Goal: Task Accomplishment & Management: Manage account settings

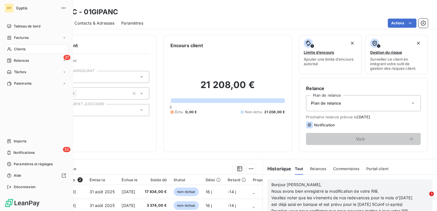
scroll to position [90, 0]
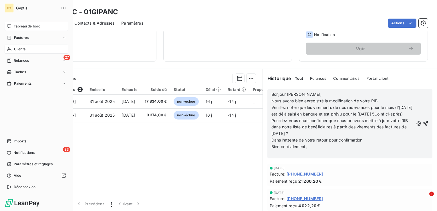
click at [26, 26] on span "Tableau de bord" at bounding box center [27, 26] width 27 height 5
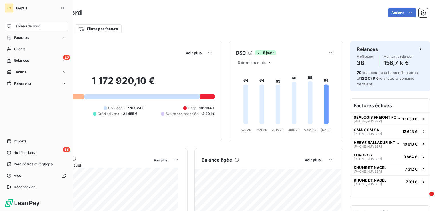
click at [19, 26] on span "Tableau de bord" at bounding box center [27, 26] width 27 height 5
click at [24, 142] on span "Imports" at bounding box center [20, 141] width 13 height 5
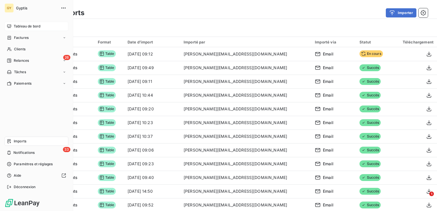
click at [17, 25] on span "Tableau de bord" at bounding box center [27, 26] width 27 height 5
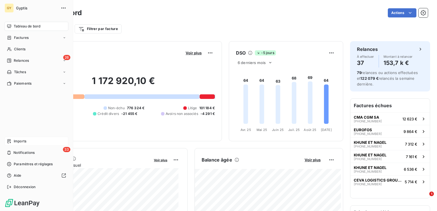
click at [21, 140] on span "Imports" at bounding box center [20, 141] width 13 height 5
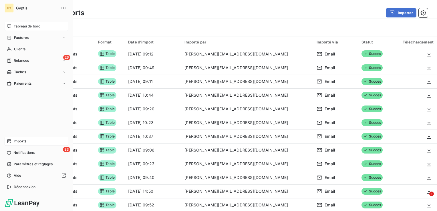
click at [16, 26] on span "Tableau de bord" at bounding box center [27, 26] width 27 height 5
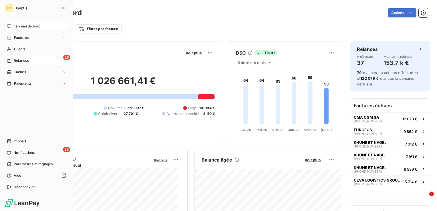
click at [27, 61] on span "Relances" at bounding box center [21, 60] width 15 height 5
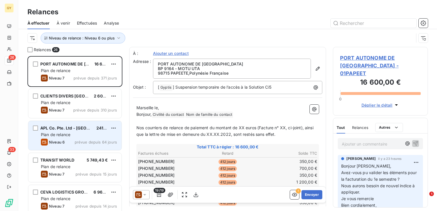
click at [71, 134] on div "Plan de relance" at bounding box center [79, 135] width 76 height 6
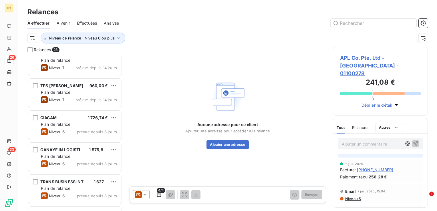
scroll to position [143, 0]
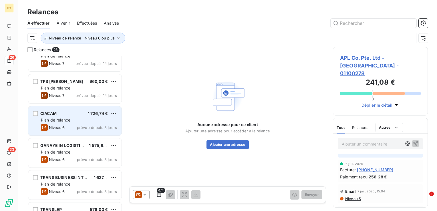
click at [68, 119] on span "Plan de relance" at bounding box center [55, 120] width 29 height 5
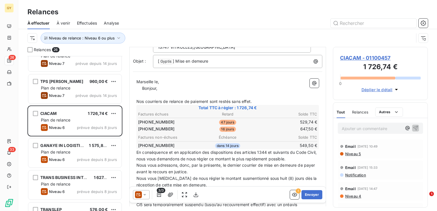
scroll to position [57, 0]
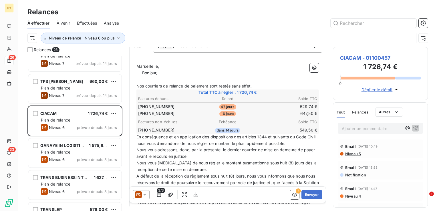
click at [349, 155] on span "Niveau 5" at bounding box center [353, 154] width 16 height 5
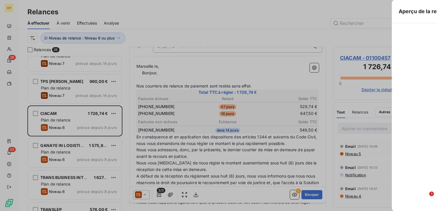
scroll to position [151, 90]
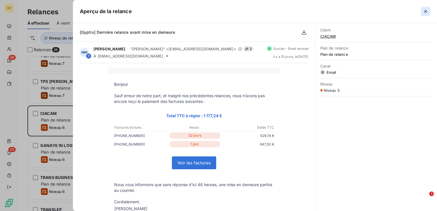
click at [426, 12] on icon "button" at bounding box center [426, 12] width 6 height 6
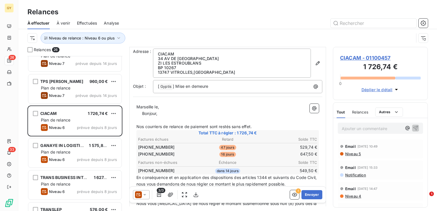
scroll to position [0, 0]
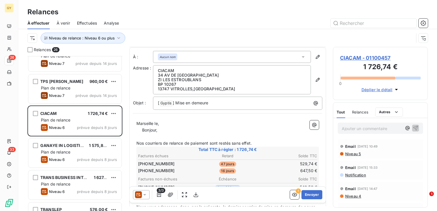
click at [162, 124] on p "Marseille le," at bounding box center [227, 123] width 182 height 7
drag, startPoint x: 142, startPoint y: 130, endPoint x: 135, endPoint y: 129, distance: 7.2
click at [135, 129] on div "Marseille le, [DATE] ﻿ ﻿ ﻿ Bonjour, ﻿ Nos courriers de relance de paiement sont…" at bounding box center [227, 211] width 189 height 189
click at [139, 129] on span "Bonjour," at bounding box center [146, 130] width 15 height 5
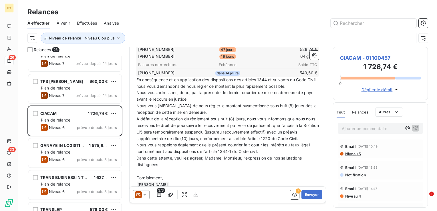
scroll to position [130, 0]
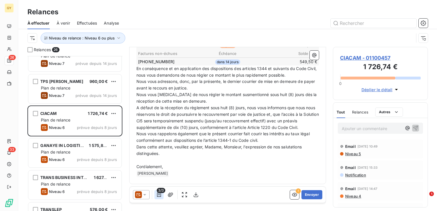
click at [159, 194] on icon "button" at bounding box center [159, 195] width 6 height 6
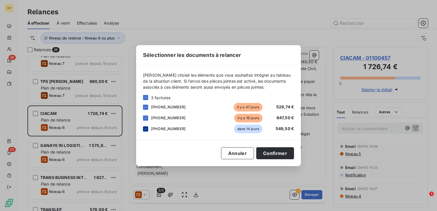
click at [144, 130] on icon at bounding box center [145, 128] width 3 height 3
click at [280, 153] on button "Confirmer" at bounding box center [275, 153] width 38 height 12
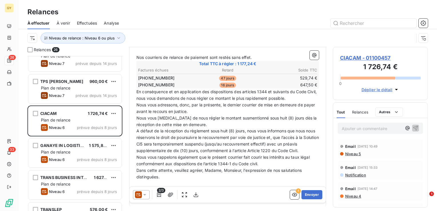
scroll to position [114, 0]
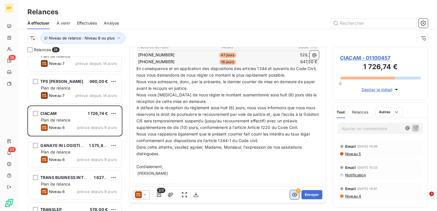
click at [292, 195] on icon "button" at bounding box center [294, 195] width 5 height 4
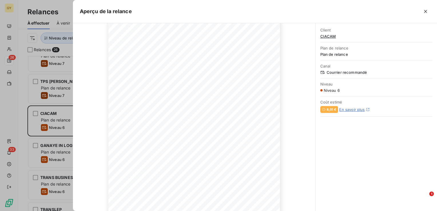
scroll to position [0, 0]
click at [426, 12] on icon "button" at bounding box center [425, 11] width 3 height 3
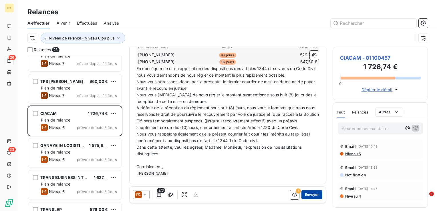
click at [308, 193] on button "Envoyer" at bounding box center [311, 194] width 21 height 9
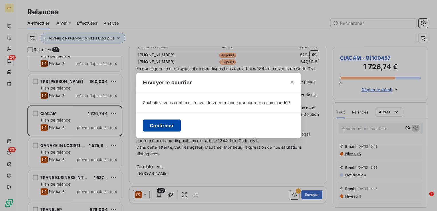
click at [160, 128] on button "Confirmer" at bounding box center [162, 126] width 38 height 12
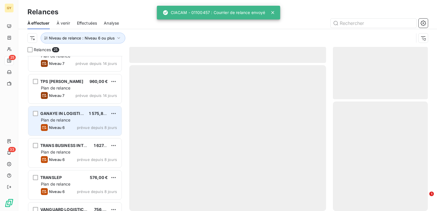
click at [72, 120] on div "Plan de relance" at bounding box center [79, 120] width 76 height 6
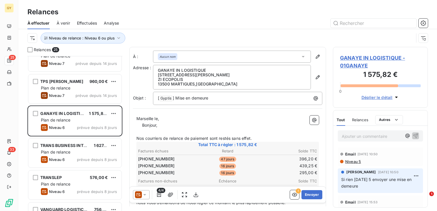
click at [164, 118] on p "Marseille le," at bounding box center [227, 119] width 182 height 7
click at [143, 126] on span "Bonjour," at bounding box center [149, 125] width 15 height 5
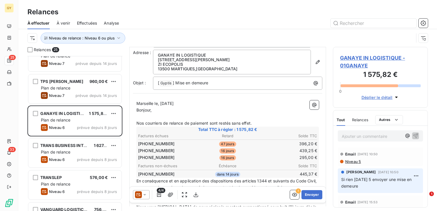
scroll to position [57, 0]
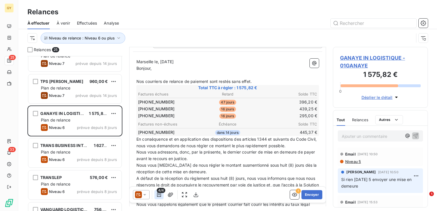
click at [158, 195] on icon "button" at bounding box center [159, 194] width 4 height 5
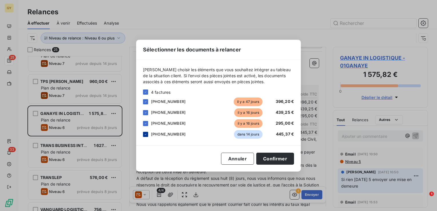
click at [145, 134] on icon at bounding box center [145, 134] width 3 height 3
click at [273, 158] on button "Confirmer" at bounding box center [275, 159] width 38 height 12
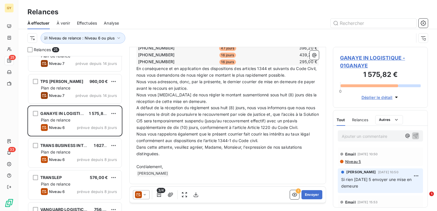
scroll to position [117, 0]
click at [292, 194] on icon "button" at bounding box center [295, 195] width 6 height 6
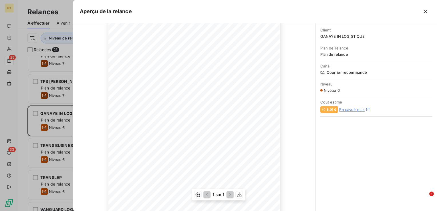
scroll to position [57, 0]
click at [425, 13] on icon "button" at bounding box center [426, 12] width 6 height 6
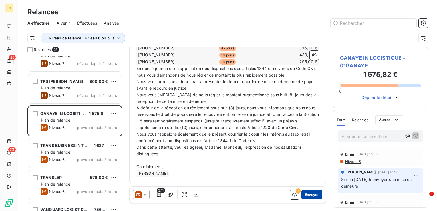
click at [305, 196] on button "Envoyer" at bounding box center [311, 194] width 21 height 9
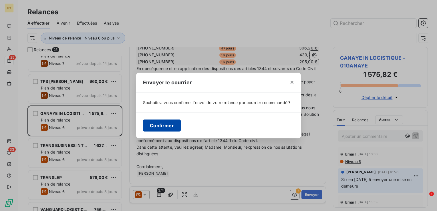
click at [167, 127] on button "Confirmer" at bounding box center [162, 126] width 38 height 12
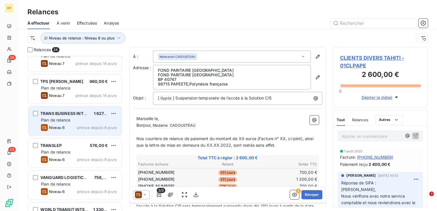
click at [65, 122] on div "Plan de relance" at bounding box center [79, 120] width 76 height 6
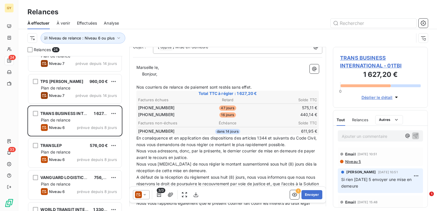
scroll to position [57, 0]
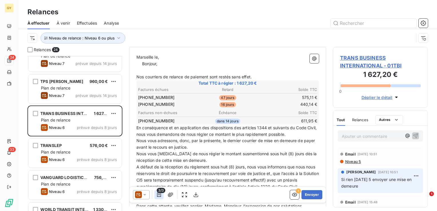
click at [158, 194] on icon "button" at bounding box center [159, 195] width 6 height 6
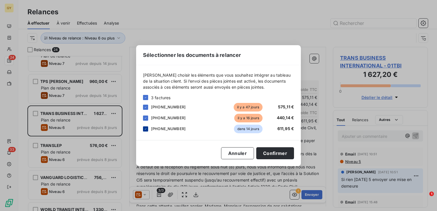
click at [144, 128] on icon at bounding box center [145, 128] width 3 height 3
click at [285, 154] on button "Confirmer" at bounding box center [275, 153] width 38 height 12
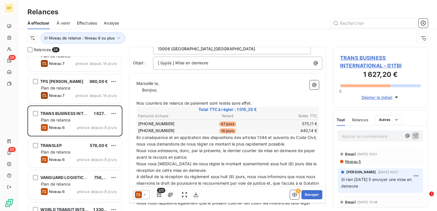
scroll to position [0, 0]
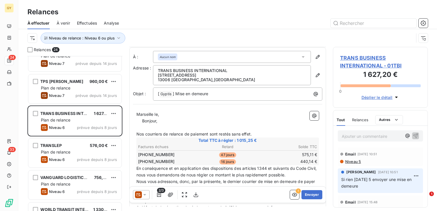
click at [169, 113] on p "Marseille le," at bounding box center [227, 114] width 182 height 7
click at [142, 120] on span "Bonjour," at bounding box center [149, 120] width 15 height 5
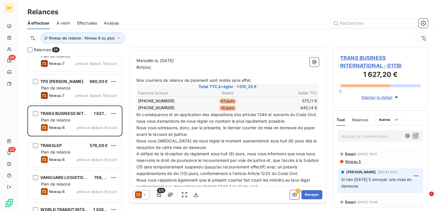
scroll to position [86, 0]
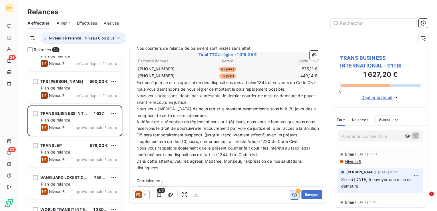
click at [292, 195] on icon "button" at bounding box center [294, 195] width 5 height 4
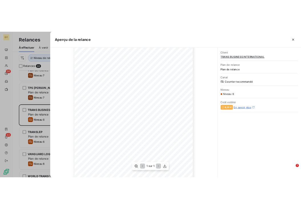
scroll to position [57, 0]
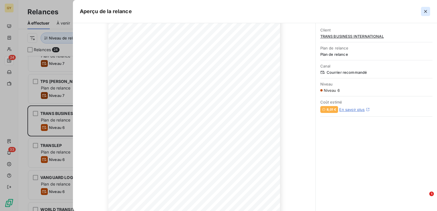
click at [426, 11] on icon "button" at bounding box center [426, 12] width 6 height 6
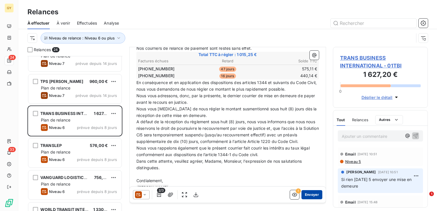
click at [305, 193] on button "Envoyer" at bounding box center [311, 194] width 21 height 9
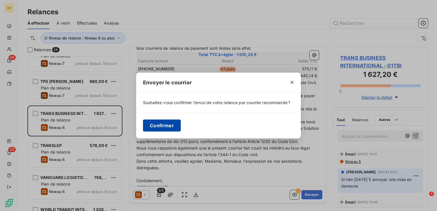
click at [150, 126] on button "Confirmer" at bounding box center [162, 126] width 38 height 12
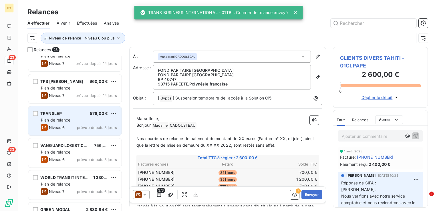
click at [71, 124] on div "Niveau 6 prévue depuis 8 jours" at bounding box center [79, 127] width 76 height 7
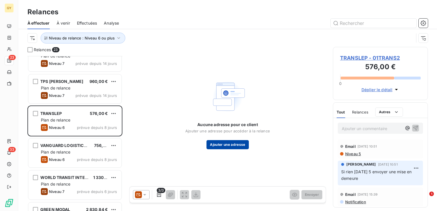
click at [233, 145] on button "Ajouter une adresse" at bounding box center [227, 144] width 42 height 9
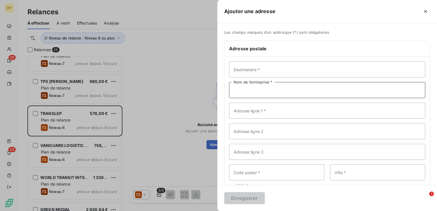
click at [250, 90] on input "Nom de l’entreprise *" at bounding box center [327, 90] width 196 height 16
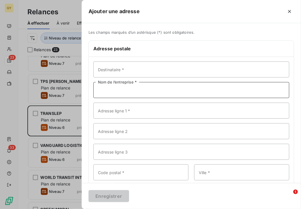
scroll to position [5, 5]
click at [122, 89] on input "Nom de l’entreprise *" at bounding box center [192, 90] width 196 height 16
type input "TRANSLEP"
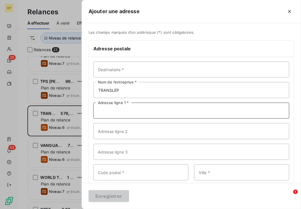
click at [137, 112] on input "Adresse ligne 1 *" at bounding box center [192, 111] width 196 height 16
type input "[STREET_ADDRESS][PERSON_NAME]"
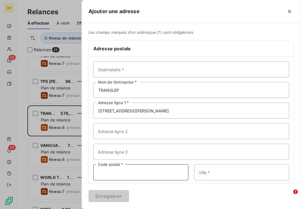
click at [128, 175] on input "Code postal *" at bounding box center [141, 172] width 95 height 16
type input "69007"
click at [223, 168] on input "Ville *" at bounding box center [241, 172] width 95 height 16
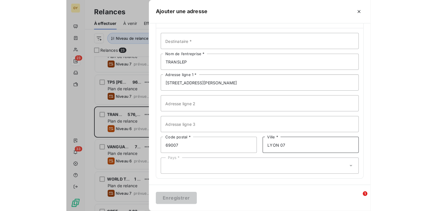
scroll to position [29, 0]
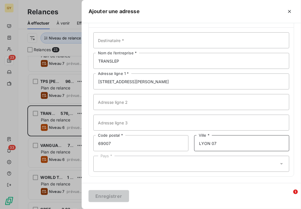
type input "LYON 07"
click at [279, 165] on icon at bounding box center [282, 164] width 6 height 6
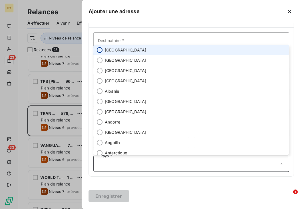
click at [100, 49] on input "radio" at bounding box center [100, 50] width 6 height 6
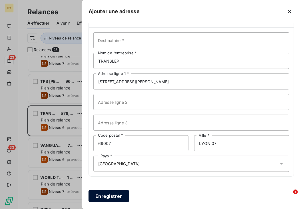
click at [112, 196] on button "Enregistrer" at bounding box center [109, 196] width 41 height 12
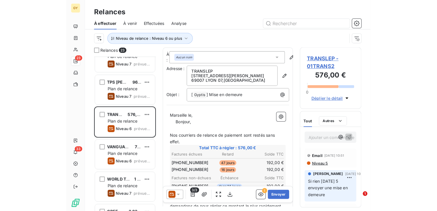
scroll to position [151, 90]
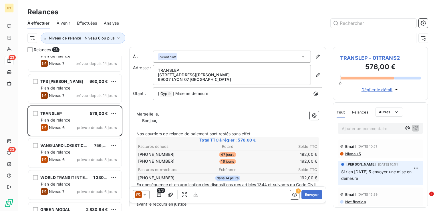
click at [163, 112] on p "Marseille le," at bounding box center [227, 114] width 182 height 7
click at [143, 120] on span "Bonjour," at bounding box center [149, 120] width 15 height 5
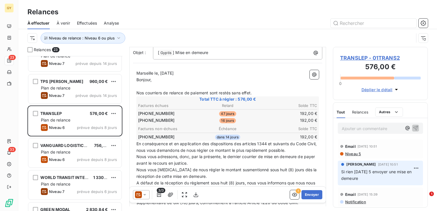
scroll to position [58, 0]
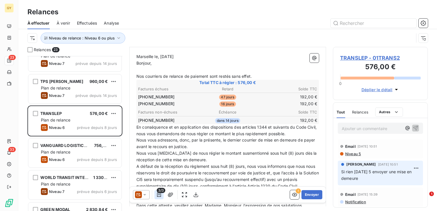
click at [160, 194] on icon "button" at bounding box center [159, 195] width 6 height 6
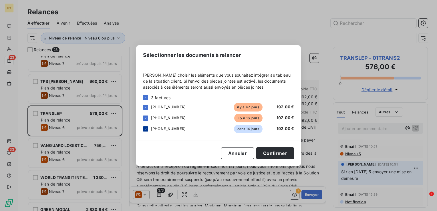
click at [146, 129] on icon at bounding box center [145, 128] width 3 height 3
click at [279, 152] on button "Confirmer" at bounding box center [275, 153] width 38 height 12
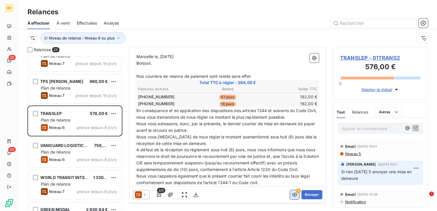
click at [292, 194] on icon "button" at bounding box center [295, 195] width 6 height 6
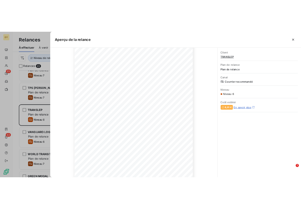
scroll to position [0, 0]
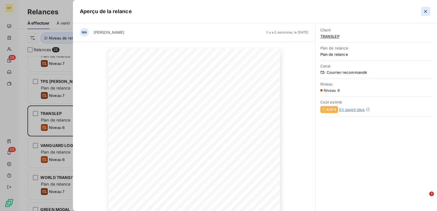
click at [426, 12] on icon "button" at bounding box center [426, 12] width 6 height 6
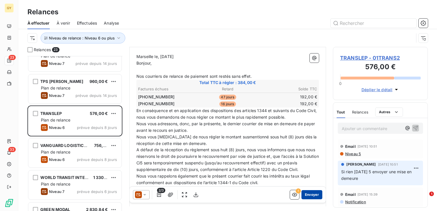
click at [306, 196] on button "Envoyer" at bounding box center [311, 194] width 21 height 9
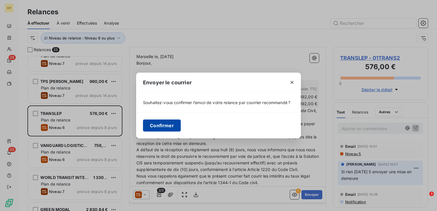
click at [168, 125] on button "Confirmer" at bounding box center [162, 126] width 38 height 12
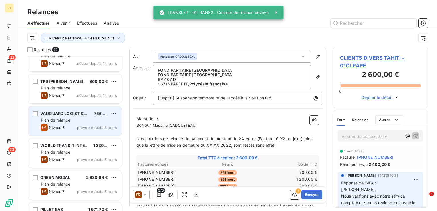
click at [74, 124] on div "Niveau 6 prévue depuis 8 jours" at bounding box center [79, 127] width 76 height 7
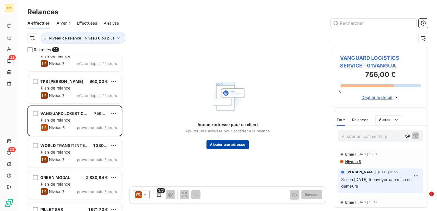
click at [236, 145] on button "Ajouter une adresse" at bounding box center [227, 144] width 42 height 9
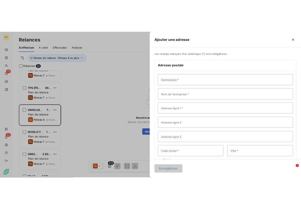
scroll to position [5, 5]
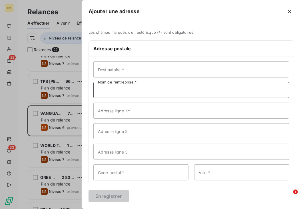
click at [110, 92] on input "Nom de l’entreprise *" at bounding box center [192, 90] width 196 height 16
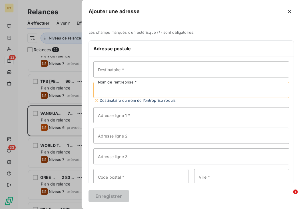
click at [133, 93] on input "Nom de l’entreprise *" at bounding box center [192, 90] width 196 height 16
paste input "VANGUARD LOGISTICS SERVICE"
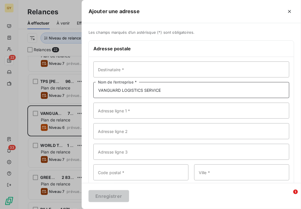
type input "VANGUARD LOGISTICS SERVICE"
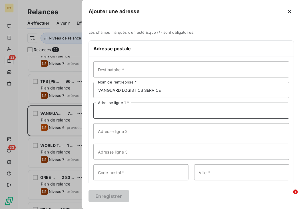
click at [114, 111] on input "Adresse ligne 1 *" at bounding box center [192, 111] width 196 height 16
paste input "164 BD DE GRAVILLE"
type input "164 BD DE GRAVILLE"
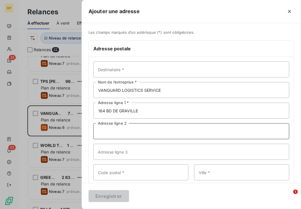
click at [106, 133] on input "Adresse ligne 2" at bounding box center [192, 131] width 196 height 16
paste input "PORT [PERSON_NAME]"
type input "PORT [PERSON_NAME]"
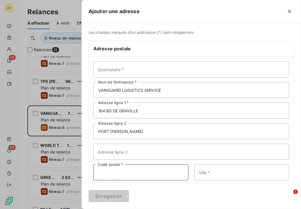
click at [104, 169] on input "Code postal *" at bounding box center [141, 172] width 95 height 16
type input "76600"
click at [228, 176] on input "Ville *" at bounding box center [241, 172] width 95 height 16
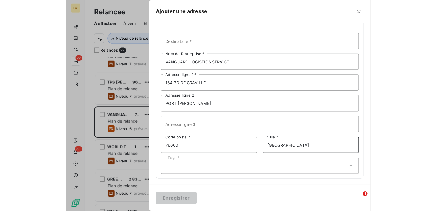
scroll to position [29, 0]
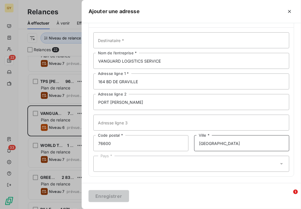
type input "[GEOGRAPHIC_DATA]"
click at [279, 163] on icon at bounding box center [282, 164] width 6 height 6
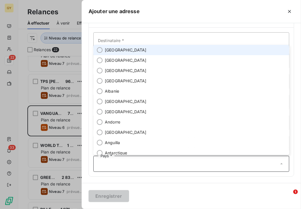
click at [103, 49] on li "[GEOGRAPHIC_DATA]" at bounding box center [192, 50] width 196 height 10
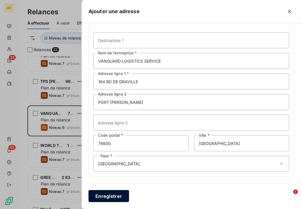
click at [102, 198] on button "Enregistrer" at bounding box center [109, 196] width 41 height 12
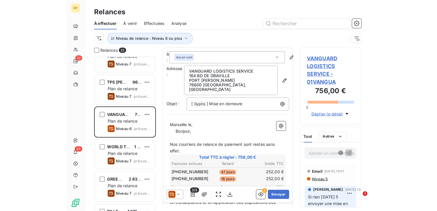
scroll to position [151, 90]
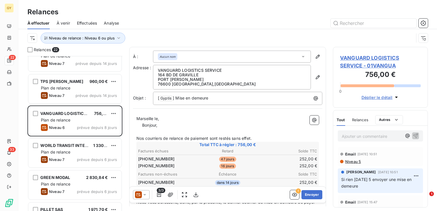
click at [169, 118] on p "Marseille le," at bounding box center [227, 119] width 182 height 7
click at [142, 125] on span "Bonjour," at bounding box center [149, 125] width 15 height 5
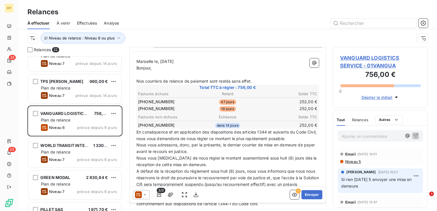
scroll to position [86, 0]
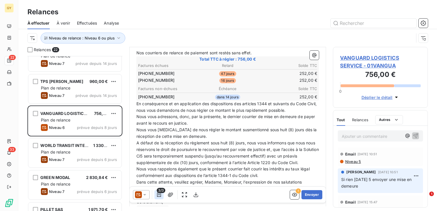
click at [160, 195] on icon "button" at bounding box center [159, 195] width 6 height 6
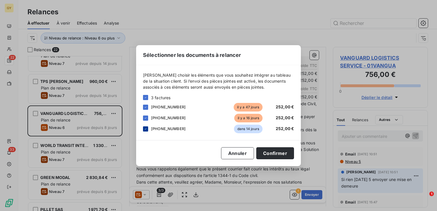
click at [146, 130] on div at bounding box center [145, 128] width 5 height 5
click at [280, 157] on button "Confirmer" at bounding box center [275, 153] width 38 height 12
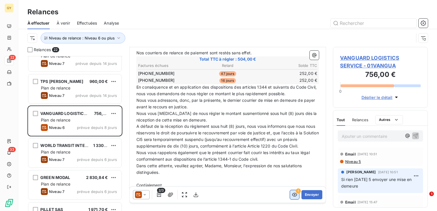
click at [294, 197] on button "button" at bounding box center [294, 194] width 9 height 9
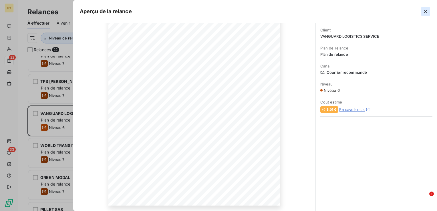
click at [426, 12] on icon "button" at bounding box center [425, 11] width 3 height 3
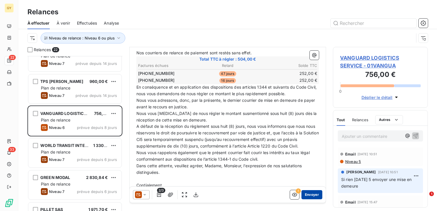
click at [303, 194] on button "Envoyer" at bounding box center [311, 194] width 21 height 9
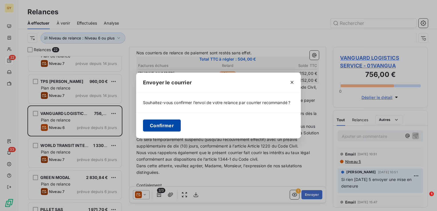
click at [163, 123] on button "Confirmer" at bounding box center [162, 126] width 38 height 12
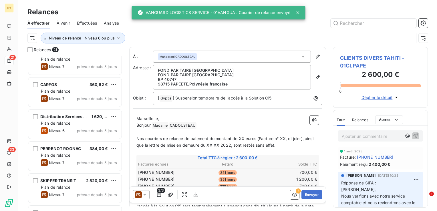
scroll to position [343, 0]
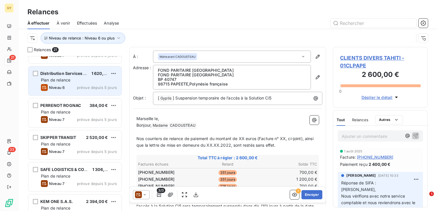
click at [63, 86] on span "Niveau 6" at bounding box center [57, 87] width 16 height 5
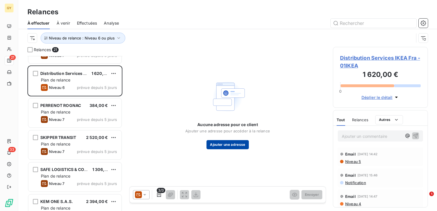
click at [226, 145] on button "Ajouter une adresse" at bounding box center [227, 144] width 42 height 9
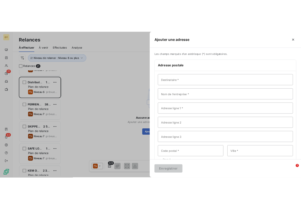
scroll to position [5, 5]
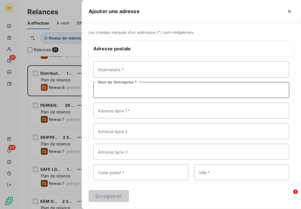
click at [111, 91] on input "Nom de l’entreprise *" at bounding box center [192, 90] width 196 height 16
paste input "DISTRIBUTION SERVICES IKEA [GEOGRAPHIC_DATA] SAS"
type input "DISTRIBUTION SERVICES IKEA [GEOGRAPHIC_DATA] SAS"
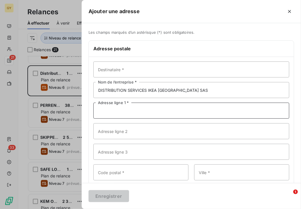
click at [100, 114] on input "Adresse ligne 1 *" at bounding box center [192, 111] width 196 height 16
paste input "DEPOT DE [GEOGRAPHIC_DATA]"
type input "DEPOT DE [GEOGRAPHIC_DATA]"
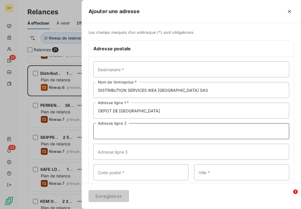
click at [118, 133] on input "Adresse ligne 2" at bounding box center [192, 131] width 196 height 16
paste input "PARC LA FEUILLANE"
type input "PARC LA FEUILLANE"
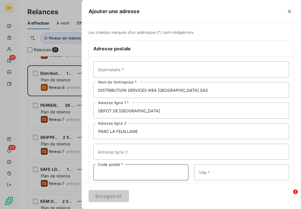
click at [124, 173] on input "Code postal *" at bounding box center [141, 172] width 95 height 16
type input "13270"
click at [214, 174] on input "Ville *" at bounding box center [241, 172] width 95 height 16
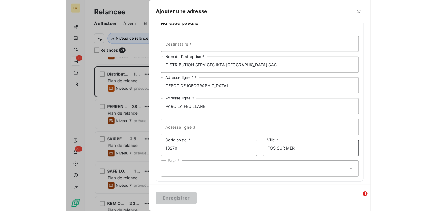
scroll to position [29, 0]
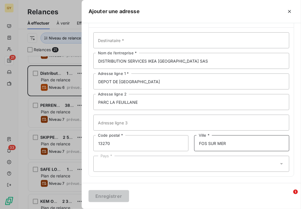
type input "FOS SUR MER"
click at [279, 166] on icon at bounding box center [282, 164] width 6 height 6
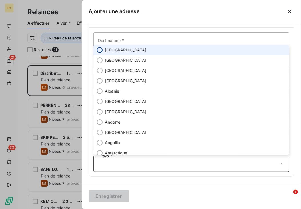
click at [101, 50] on input "radio" at bounding box center [100, 50] width 6 height 6
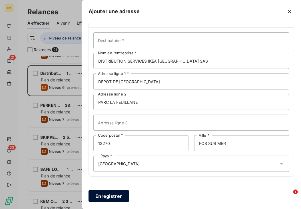
click at [110, 196] on button "Enregistrer" at bounding box center [109, 196] width 41 height 12
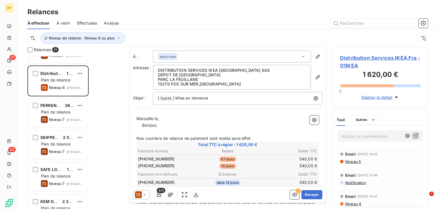
scroll to position [151, 90]
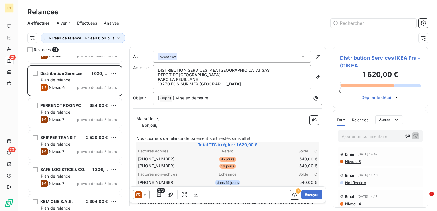
click at [178, 120] on p "Marseille le," at bounding box center [227, 119] width 182 height 7
click at [142, 126] on span "Bonjour," at bounding box center [149, 125] width 15 height 5
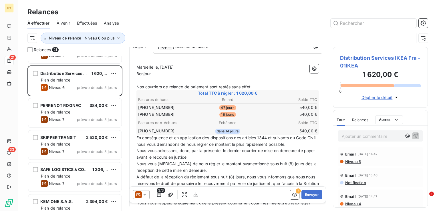
scroll to position [86, 0]
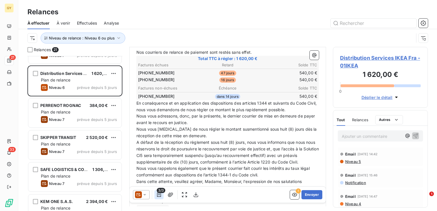
click at [158, 194] on icon "button" at bounding box center [159, 195] width 6 height 6
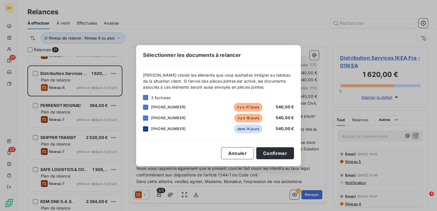
click at [147, 128] on div at bounding box center [145, 128] width 5 height 5
click at [269, 153] on button "Confirmer" at bounding box center [275, 153] width 38 height 12
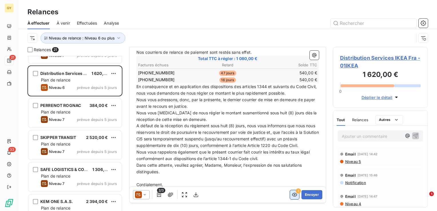
click at [292, 194] on icon "button" at bounding box center [294, 195] width 5 height 4
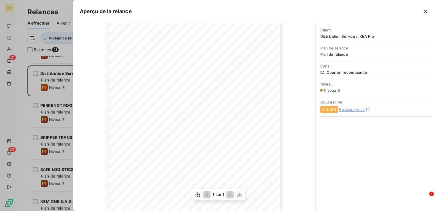
scroll to position [86, 0]
click at [424, 11] on icon "button" at bounding box center [426, 12] width 6 height 6
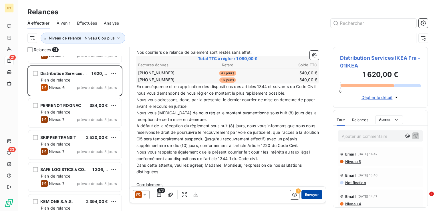
click at [304, 196] on button "Envoyer" at bounding box center [311, 194] width 21 height 9
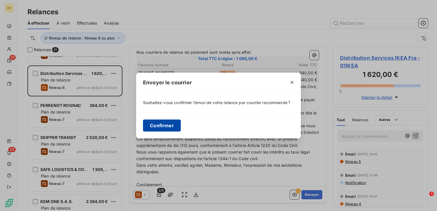
click at [156, 127] on button "Confirmer" at bounding box center [162, 126] width 38 height 12
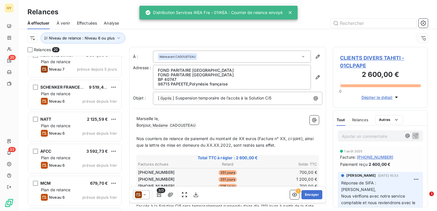
scroll to position [458, 0]
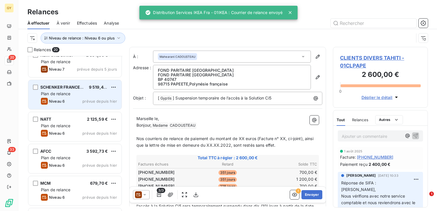
click at [71, 98] on div "Niveau 6 prévue depuis [DATE]" at bounding box center [79, 101] width 76 height 7
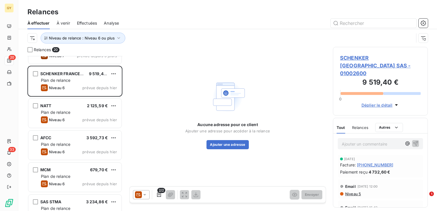
scroll to position [457, 0]
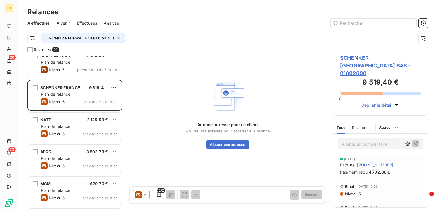
click at [66, 140] on div "NATT 2 125,59 € Plan de relance Niveau 6 prévue depuis [DATE]" at bounding box center [74, 127] width 93 height 29
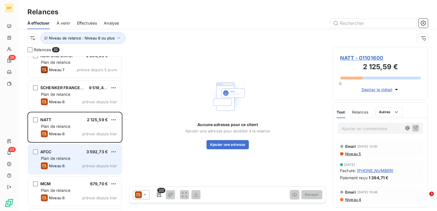
click at [64, 154] on div "AFCC 3 592,73 €" at bounding box center [79, 151] width 76 height 5
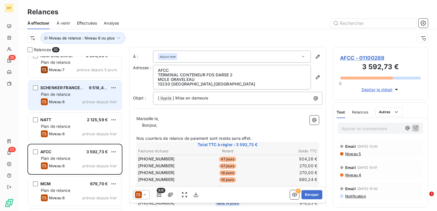
click at [64, 100] on span "Niveau 6" at bounding box center [57, 102] width 16 height 5
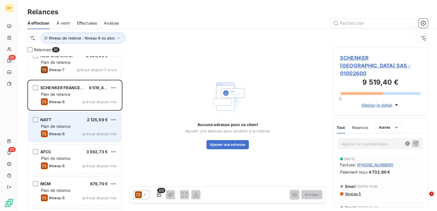
click at [74, 131] on div "Niveau 6 prévue depuis [DATE]" at bounding box center [79, 133] width 76 height 7
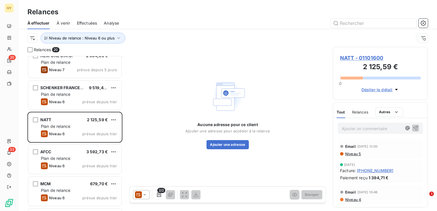
click at [353, 154] on span "Niveau 5" at bounding box center [353, 154] width 16 height 5
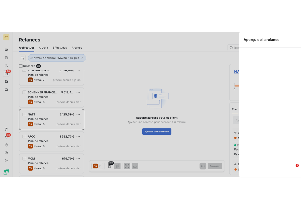
scroll to position [151, 90]
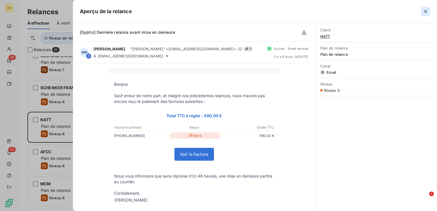
click at [427, 11] on icon "button" at bounding box center [426, 12] width 6 height 6
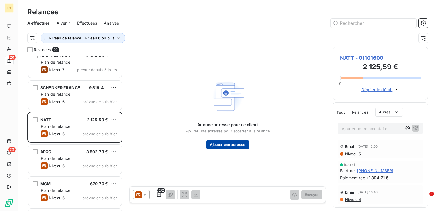
click at [223, 143] on button "Ajouter une adresse" at bounding box center [227, 144] width 42 height 9
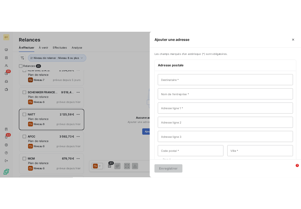
scroll to position [5, 5]
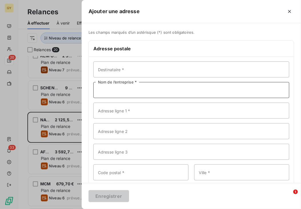
click at [111, 90] on input "Nom de l’entreprise *" at bounding box center [192, 90] width 196 height 16
paste input "NATT"
type input "NATT"
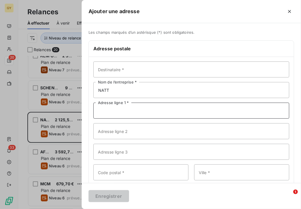
click at [102, 114] on input "Adresse ligne 1 *" at bounding box center [192, 111] width 196 height 16
paste input "[STREET_ADDRESS][PERSON_NAME]"
type input "[STREET_ADDRESS][PERSON_NAME]"
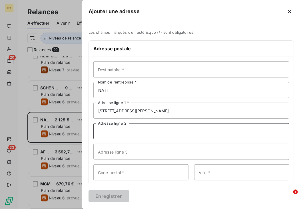
click at [112, 132] on input "Adresse ligne 2" at bounding box center [192, 131] width 196 height 16
paste input "ZAC SAUMATY-SEON - CS 10179"
type input "ZAC SAUMATY-SEON - CS 10179"
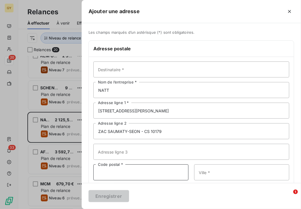
click at [112, 167] on input "Code postal *" at bounding box center [141, 172] width 95 height 16
type input "13322"
click at [206, 170] on input "Ville *" at bounding box center [241, 172] width 95 height 16
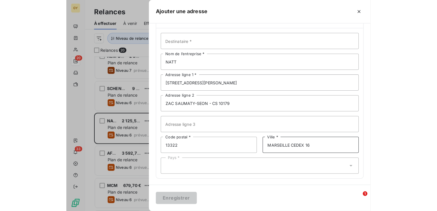
scroll to position [29, 0]
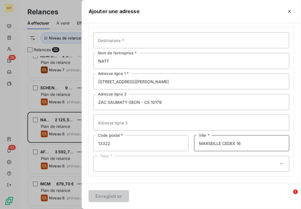
type input "MARSEILLE CEDEX 16"
click at [279, 165] on icon at bounding box center [282, 164] width 6 height 6
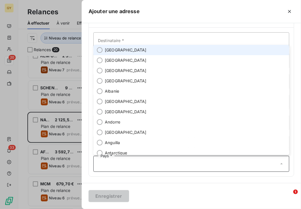
click at [104, 49] on li "[GEOGRAPHIC_DATA]" at bounding box center [192, 50] width 196 height 10
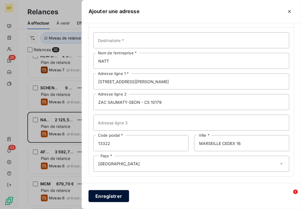
click at [120, 194] on button "Enregistrer" at bounding box center [109, 196] width 41 height 12
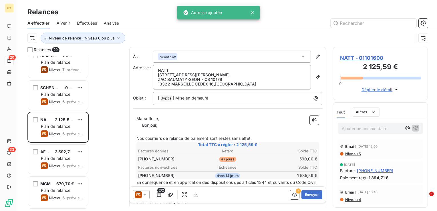
scroll to position [151, 90]
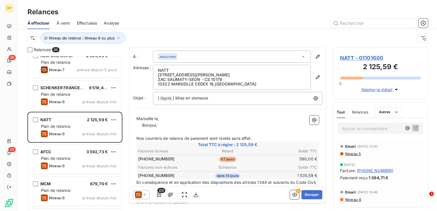
click at [171, 118] on p "Marseille le," at bounding box center [227, 119] width 182 height 7
click at [143, 121] on p "Marseille le, [DATE]" at bounding box center [227, 119] width 182 height 7
click at [142, 124] on span "Bonjour," at bounding box center [149, 125] width 15 height 5
click at [157, 195] on icon "button" at bounding box center [159, 194] width 4 height 5
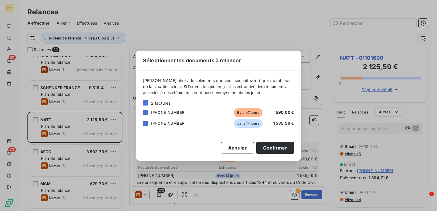
click at [148, 123] on div "[PHONE_NUMBER] dans 14 jours 1 535,59 €" at bounding box center [218, 123] width 151 height 9
click at [146, 123] on icon at bounding box center [145, 123] width 3 height 3
click at [268, 144] on button "Confirmer" at bounding box center [275, 148] width 38 height 12
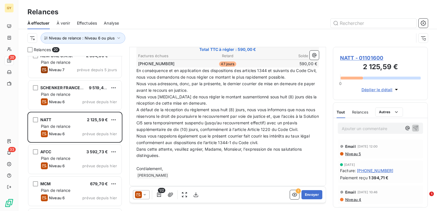
scroll to position [103, 0]
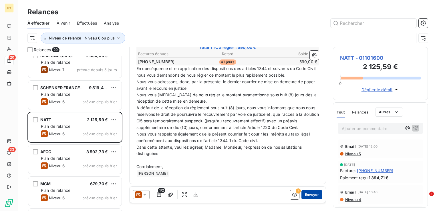
click at [309, 195] on button "Envoyer" at bounding box center [311, 194] width 21 height 9
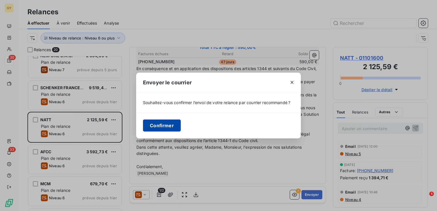
click at [165, 127] on button "Confirmer" at bounding box center [162, 126] width 38 height 12
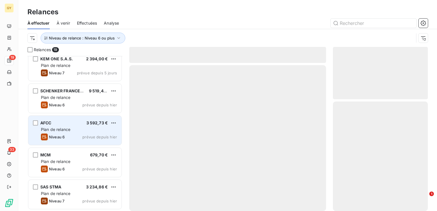
scroll to position [454, 0]
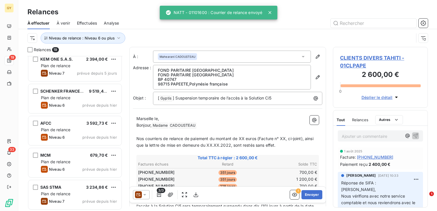
click at [64, 129] on span "Plan de relance" at bounding box center [55, 129] width 29 height 5
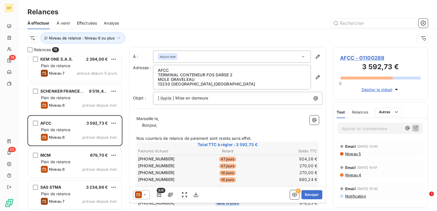
click at [170, 117] on p "Marseille le," at bounding box center [227, 119] width 182 height 7
click at [142, 124] on span "Bonjour," at bounding box center [149, 125] width 15 height 5
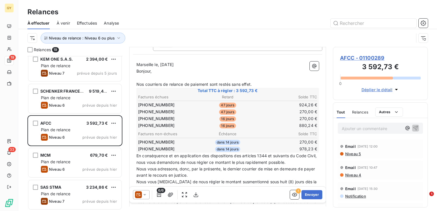
scroll to position [58, 0]
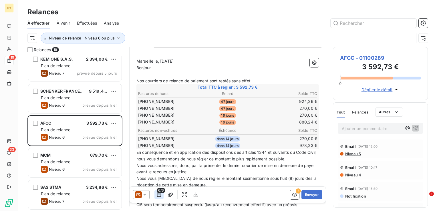
click at [159, 196] on icon "button" at bounding box center [159, 195] width 6 height 6
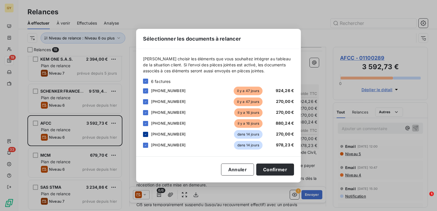
click at [144, 134] on icon at bounding box center [145, 134] width 3 height 3
click at [145, 145] on icon at bounding box center [145, 145] width 3 height 3
click at [264, 169] on button "Confirmer" at bounding box center [275, 170] width 38 height 12
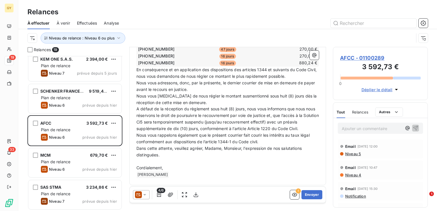
scroll to position [124, 0]
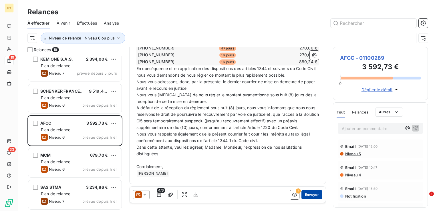
click at [305, 195] on button "Envoyer" at bounding box center [311, 194] width 21 height 9
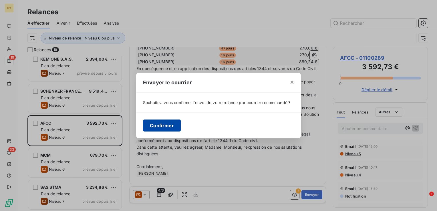
click at [164, 125] on button "Confirmer" at bounding box center [162, 126] width 38 height 12
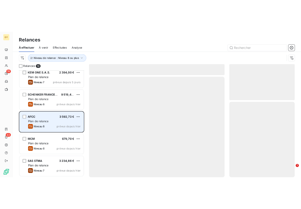
scroll to position [422, 0]
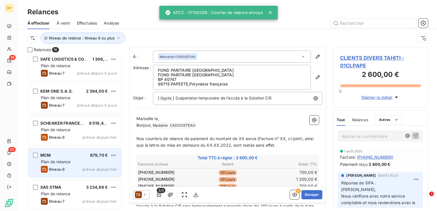
click at [55, 166] on div "Niveau 6" at bounding box center [53, 169] width 24 height 7
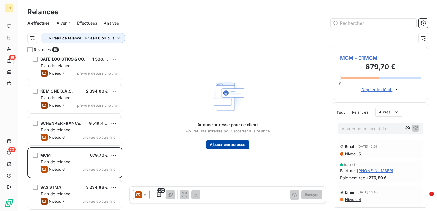
click at [231, 144] on button "Ajouter une adresse" at bounding box center [227, 144] width 42 height 9
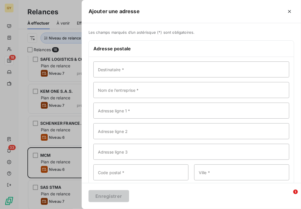
scroll to position [5, 5]
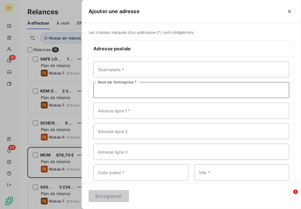
click at [120, 91] on input "Nom de l’entreprise *" at bounding box center [192, 90] width 196 height 16
type input "MCM"
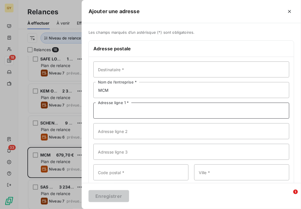
click at [117, 111] on input "Adresse ligne 1 *" at bounding box center [192, 111] width 196 height 16
type input "QUAI DU COMMERCE"
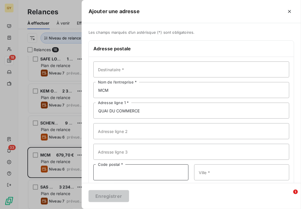
click at [119, 174] on input "Code postal *" at bounding box center [141, 172] width 95 height 16
type input "06300"
click at [207, 174] on input "Ville *" at bounding box center [241, 172] width 95 height 16
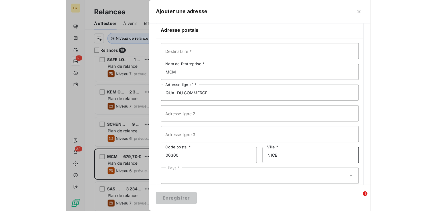
scroll to position [29, 0]
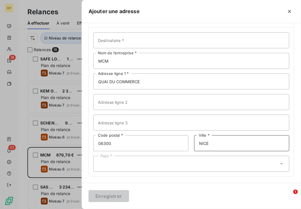
type input "NICE"
click at [279, 164] on icon at bounding box center [282, 164] width 6 height 6
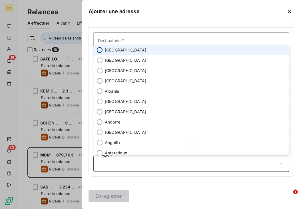
click at [101, 47] on input "radio" at bounding box center [100, 50] width 6 height 6
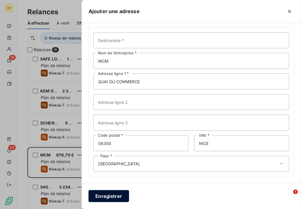
click at [110, 196] on button "Enregistrer" at bounding box center [109, 196] width 41 height 12
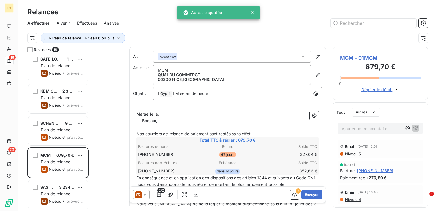
scroll to position [151, 90]
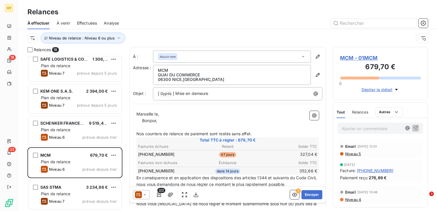
click at [146, 194] on icon at bounding box center [144, 194] width 3 height 1
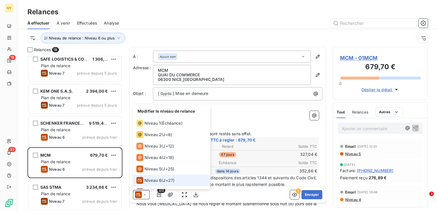
click at [161, 182] on span "Niveau 6" at bounding box center [152, 181] width 17 height 6
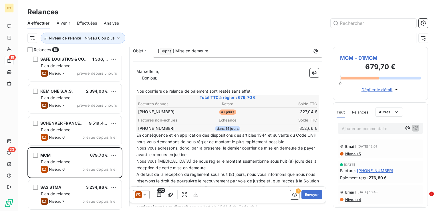
scroll to position [57, 0]
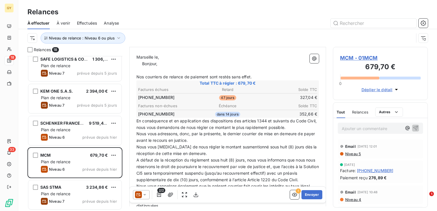
click at [168, 54] on p "Marseille le," at bounding box center [227, 57] width 182 height 7
drag, startPoint x: 143, startPoint y: 64, endPoint x: 136, endPoint y: 63, distance: 6.8
click at [136, 63] on p "﻿ ﻿ ﻿ Bonjour," at bounding box center [227, 64] width 182 height 7
click at [139, 63] on span "Bonjour," at bounding box center [146, 63] width 15 height 5
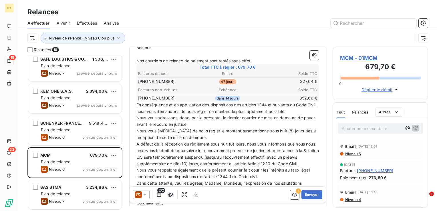
scroll to position [86, 0]
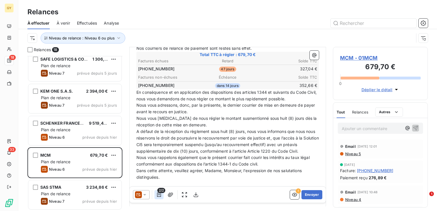
click at [159, 195] on icon "button" at bounding box center [159, 195] width 6 height 6
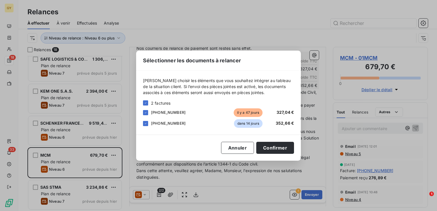
click at [142, 124] on div "[PERSON_NAME] choisir les éléments que vous souhaitez intégrer au tableau de la…" at bounding box center [218, 103] width 165 height 64
click at [147, 124] on icon at bounding box center [145, 123] width 3 height 3
click at [272, 149] on button "Confirmer" at bounding box center [275, 148] width 38 height 12
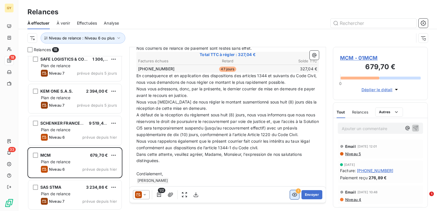
click at [292, 193] on icon "button" at bounding box center [295, 195] width 6 height 6
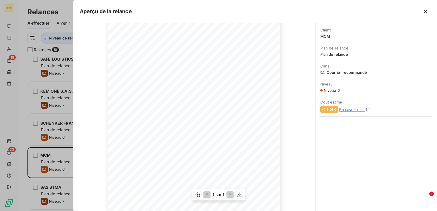
scroll to position [30, 0]
click at [427, 11] on icon "button" at bounding box center [426, 12] width 6 height 6
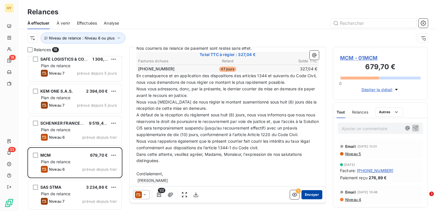
click at [304, 194] on button "Envoyer" at bounding box center [311, 194] width 21 height 9
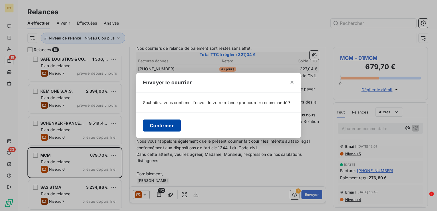
click at [165, 125] on button "Confirmer" at bounding box center [162, 126] width 38 height 12
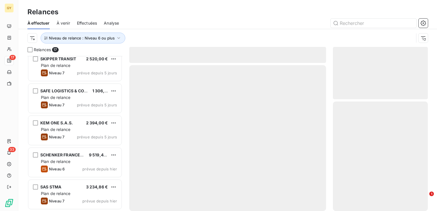
scroll to position [389, 0]
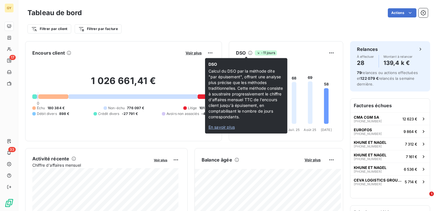
click at [248, 52] on icon at bounding box center [250, 53] width 5 height 5
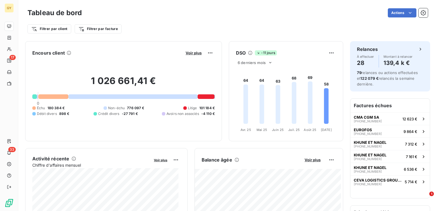
click at [248, 52] on icon at bounding box center [250, 53] width 5 height 5
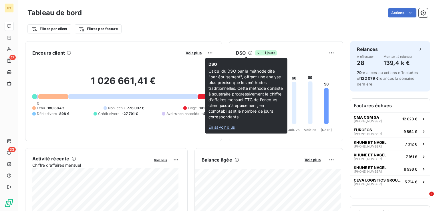
click at [220, 127] on span "En savoir plus" at bounding box center [221, 127] width 26 height 5
